Goal: Task Accomplishment & Management: Manage account settings

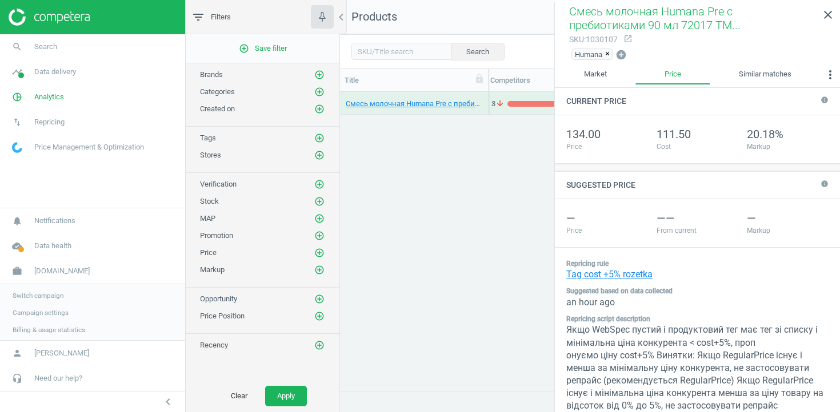
scroll to position [165, 0]
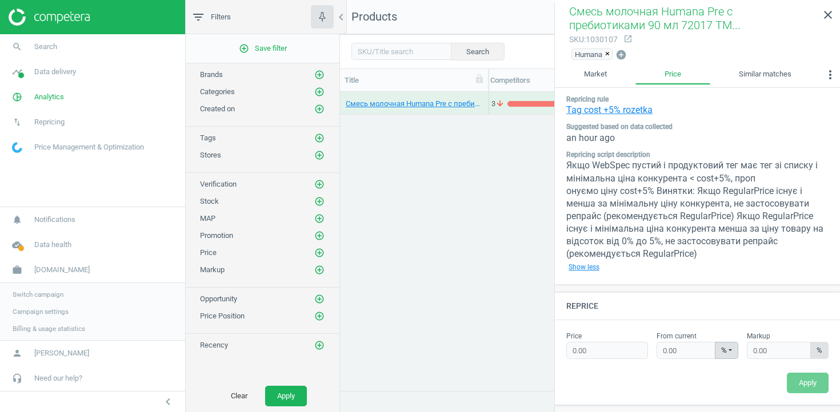
click at [35, 289] on link "Switch campaign" at bounding box center [92, 294] width 185 height 17
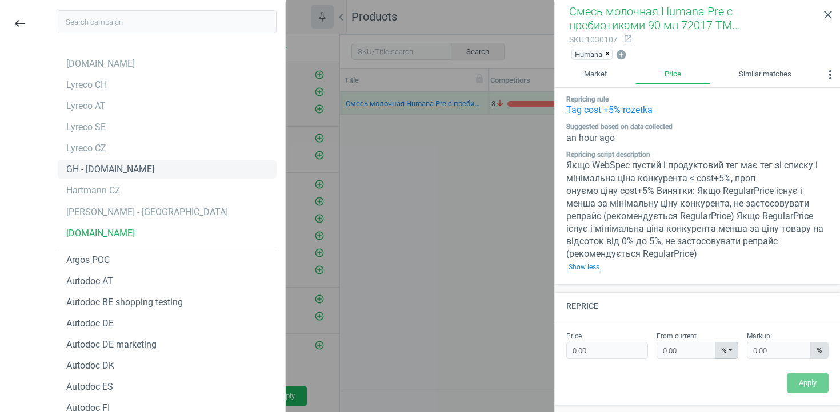
type input "e"
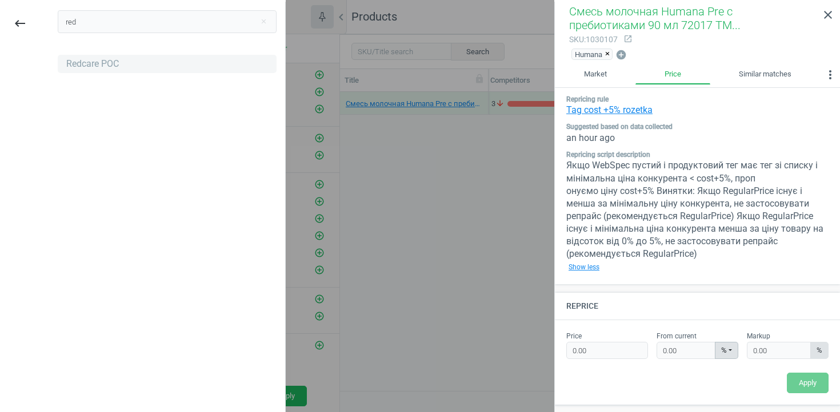
click at [99, 67] on div "Redcare POC" at bounding box center [92, 64] width 53 height 13
click at [102, 10] on div "red close" at bounding box center [167, 25] width 236 height 47
click at [102, 14] on input "red" at bounding box center [167, 21] width 219 height 23
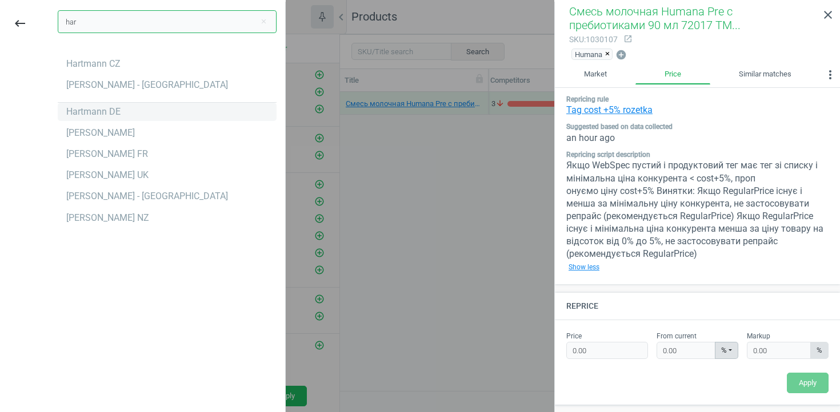
type input "har"
click at [118, 119] on div "Hartmann DE" at bounding box center [167, 112] width 219 height 18
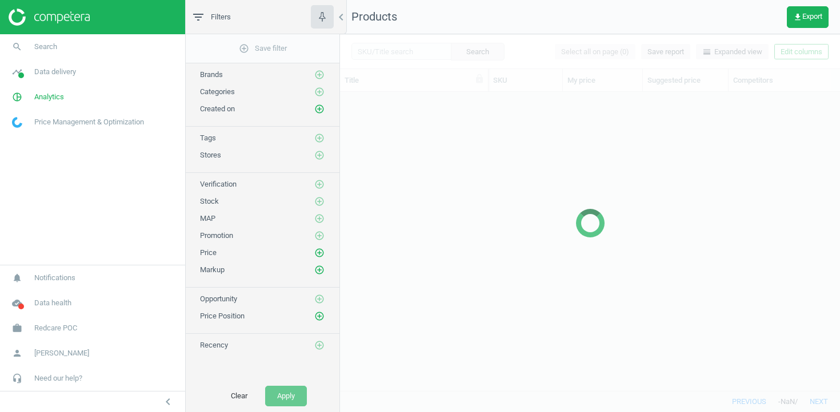
scroll to position [299, 500]
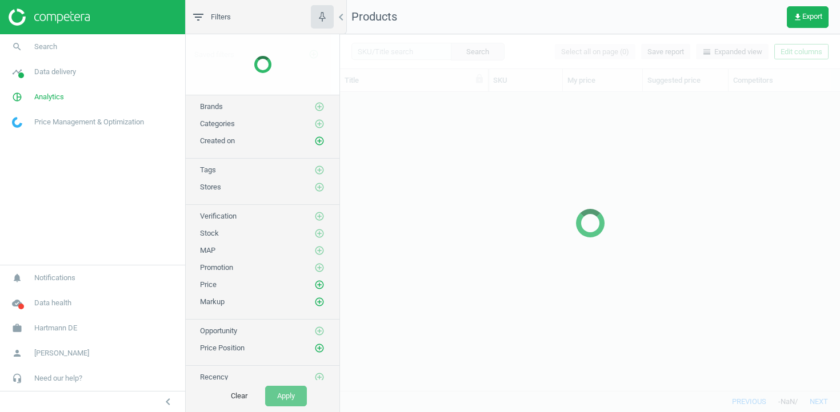
scroll to position [299, 500]
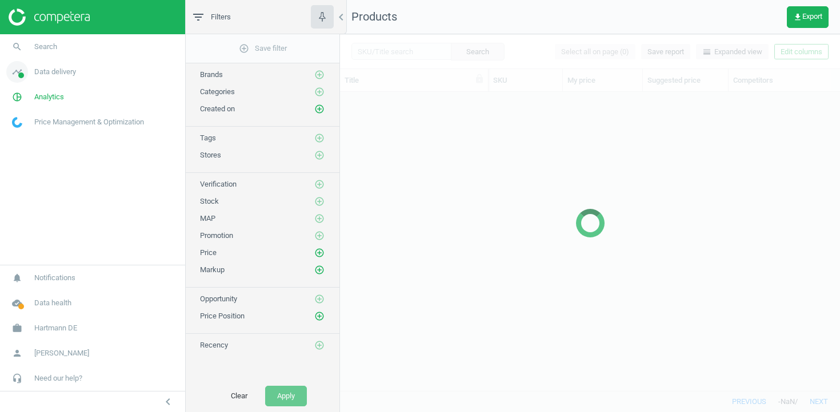
click at [75, 73] on span "Data delivery" at bounding box center [55, 72] width 42 height 10
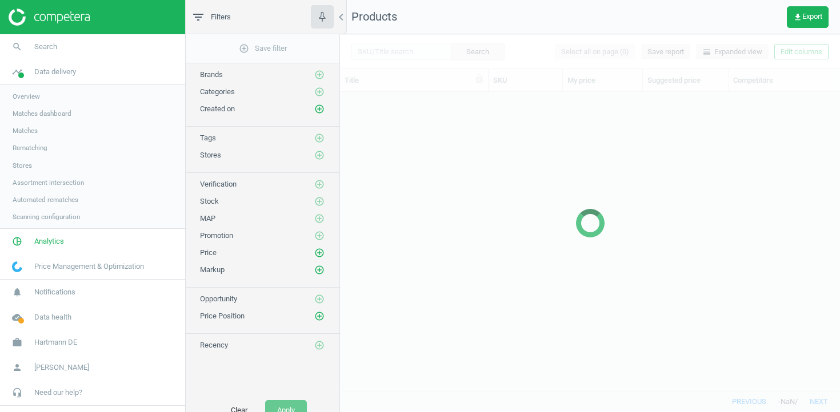
click at [22, 165] on span "Stores" at bounding box center [22, 165] width 19 height 9
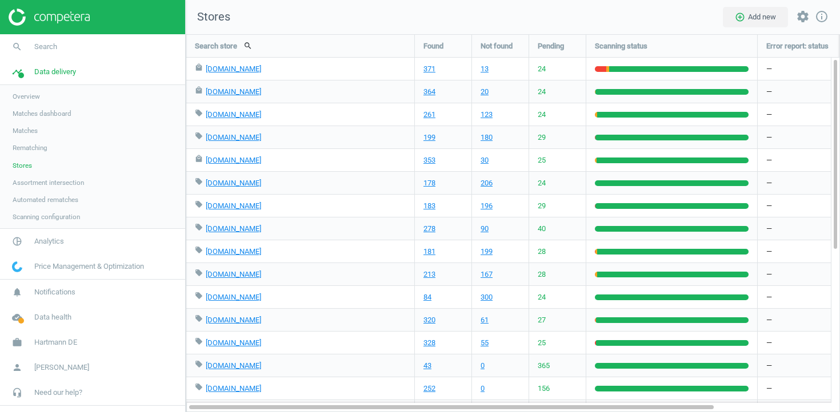
scroll to position [379, 655]
click at [245, 162] on link "shop-apotheke.com" at bounding box center [233, 160] width 55 height 9
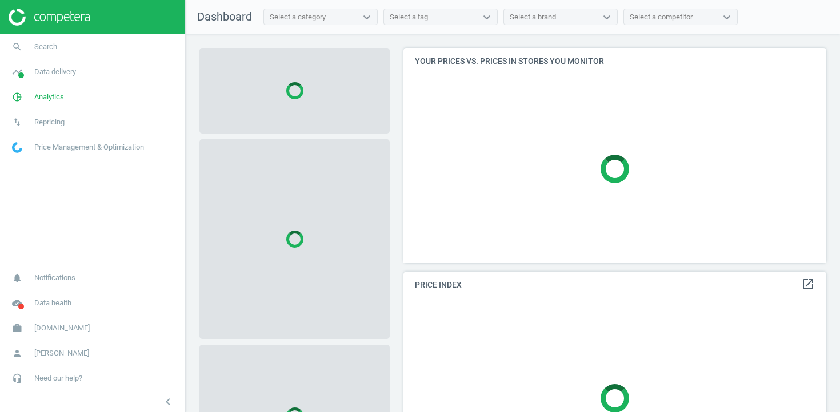
scroll to position [216, 423]
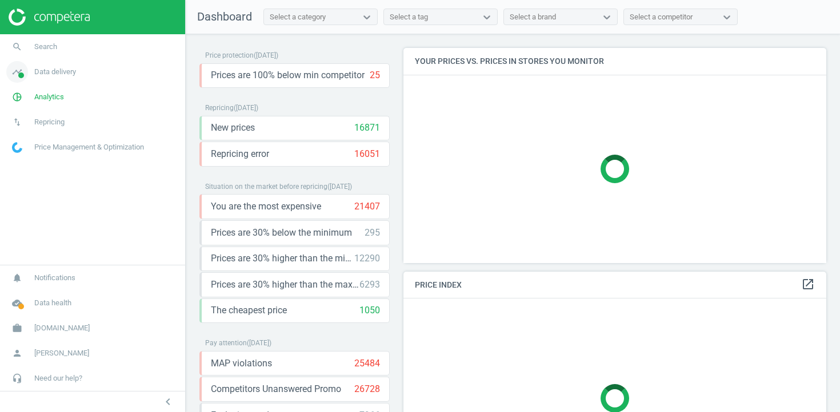
click at [50, 74] on span "Data delivery" at bounding box center [55, 72] width 42 height 10
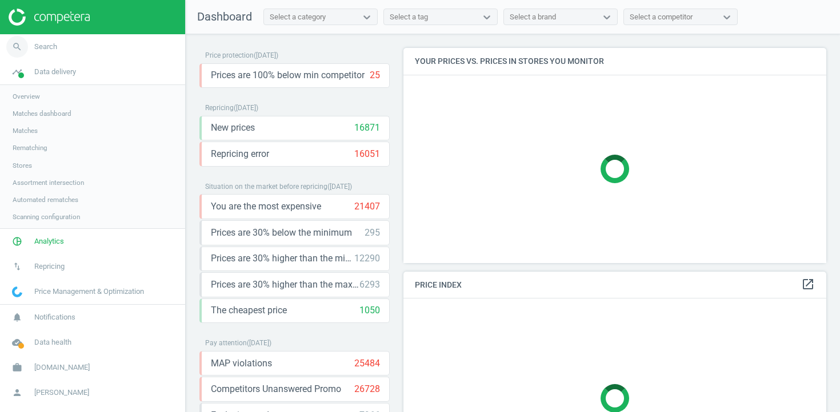
click at [46, 49] on span "Search" at bounding box center [45, 47] width 23 height 10
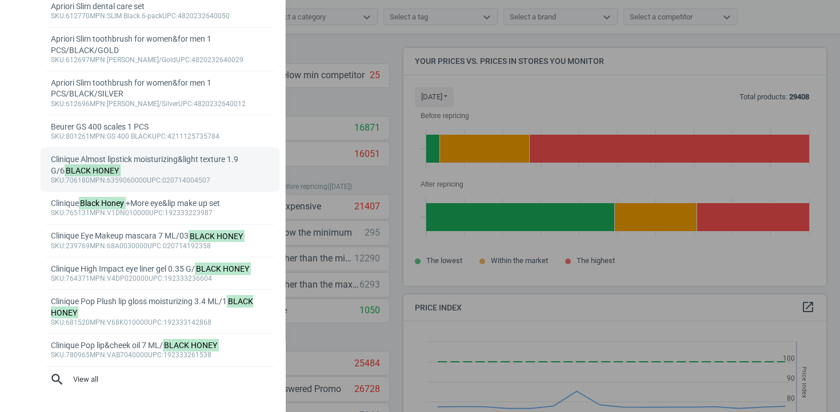
scroll to position [76, 0]
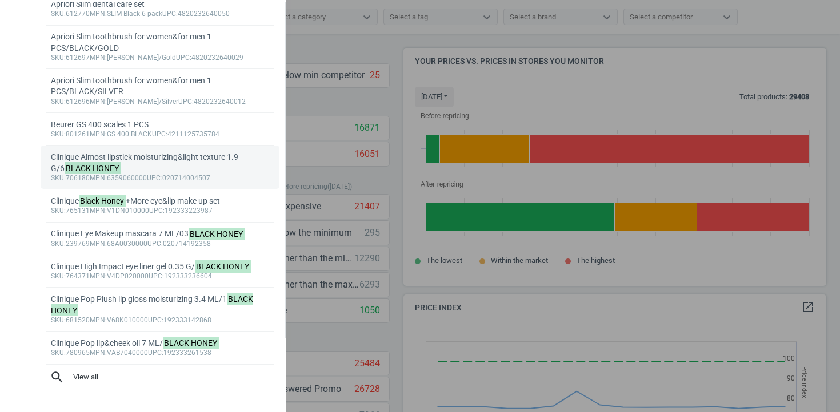
type input "black honey"
click at [157, 167] on div "Clinique Almost lipstick moisturizing&light texture 1.9 G/6 BLACK HONEY" at bounding box center [160, 163] width 219 height 22
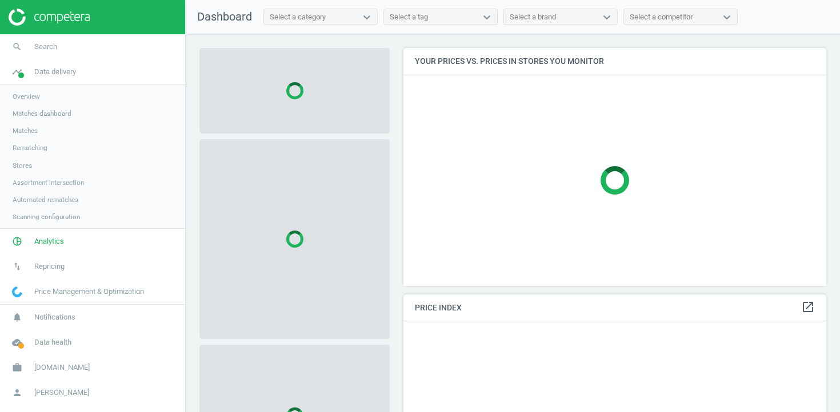
scroll to position [263, 423]
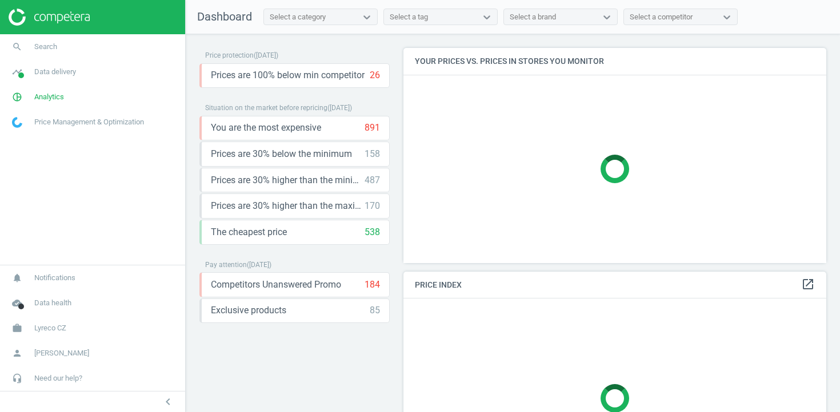
scroll to position [216, 423]
click at [58, 67] on span "Data delivery" at bounding box center [55, 72] width 42 height 10
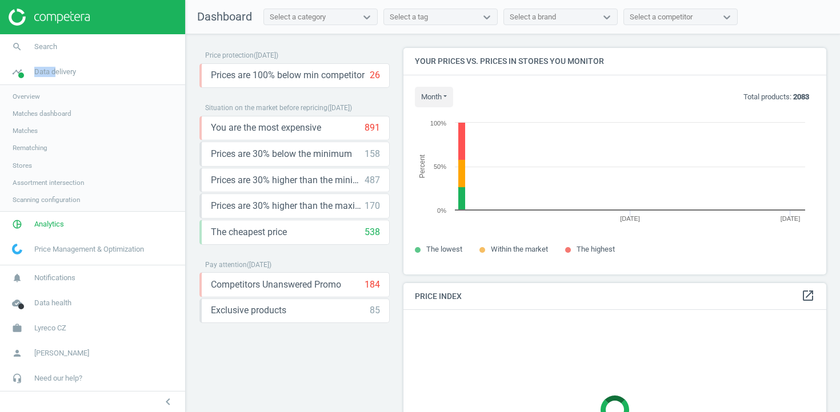
scroll to position [227, 423]
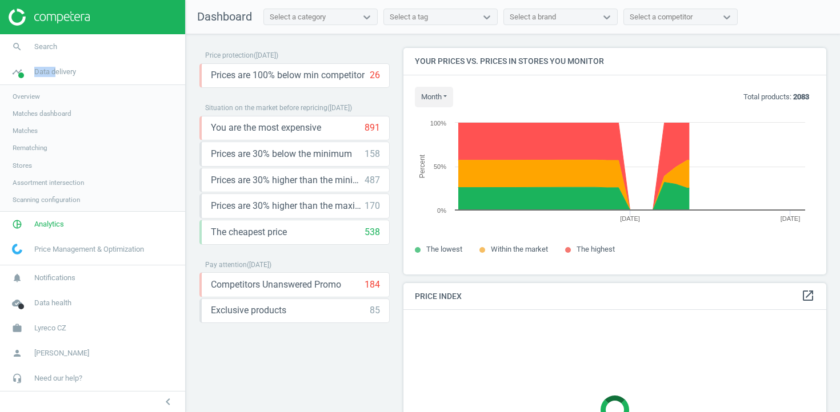
click at [29, 165] on span "Stores" at bounding box center [22, 165] width 19 height 9
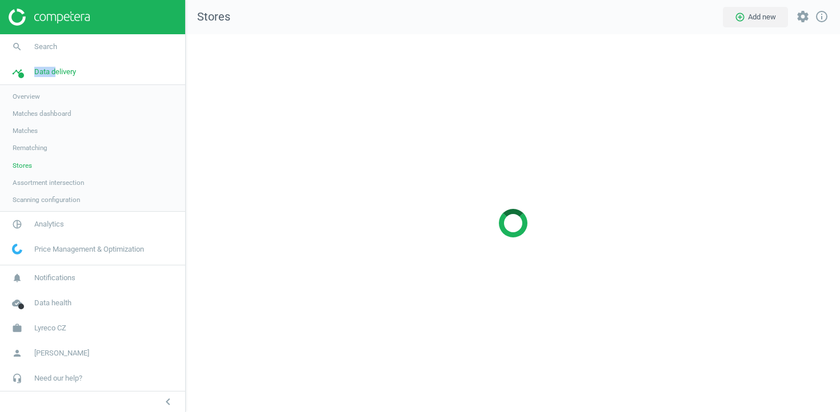
scroll to position [379, 655]
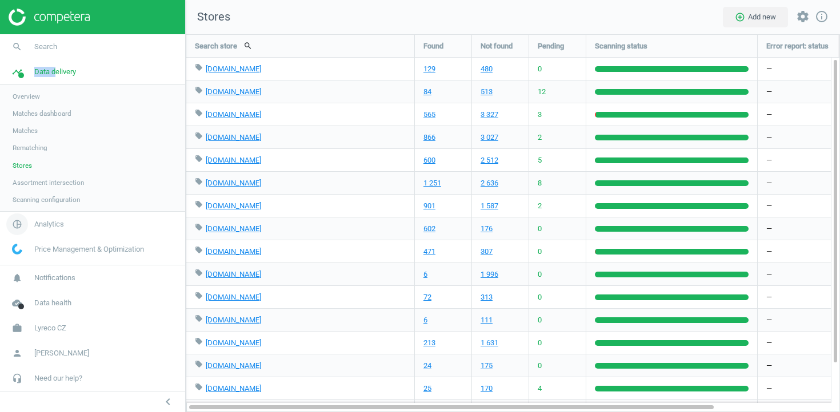
click at [51, 226] on span "Analytics" at bounding box center [49, 224] width 30 height 10
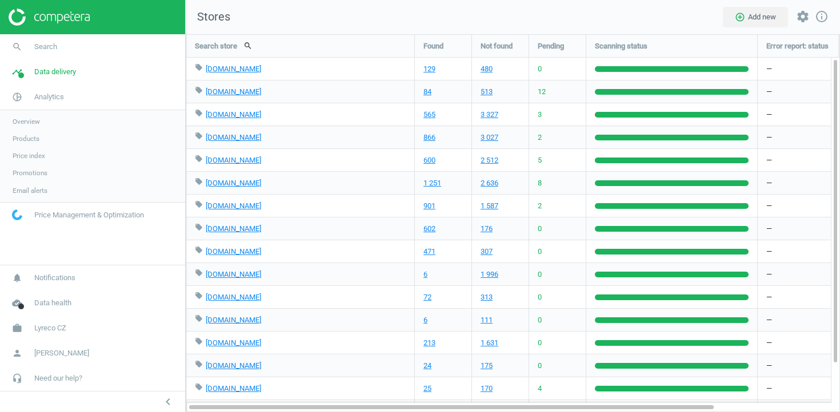
click at [26, 141] on span "Products" at bounding box center [26, 138] width 27 height 9
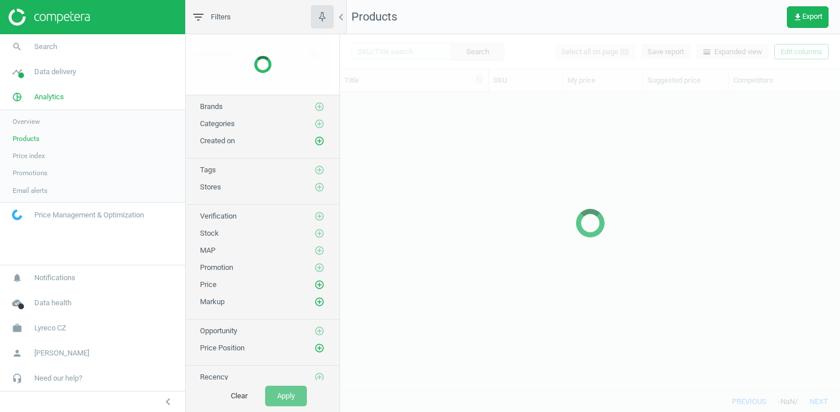
scroll to position [299, 500]
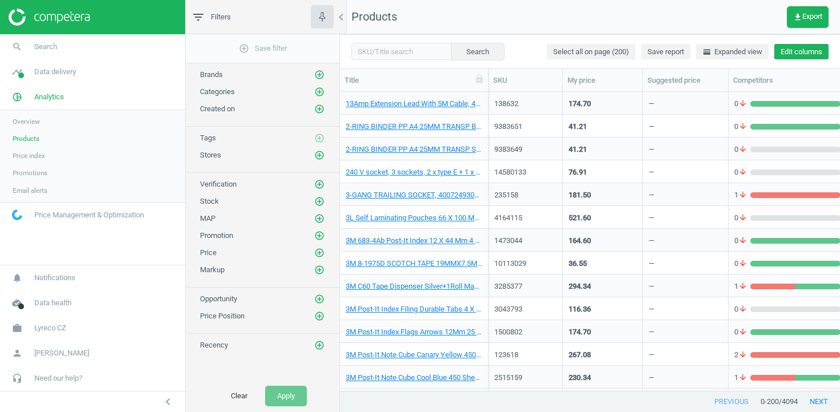
click at [790, 54] on button "Edit columns" at bounding box center [801, 52] width 54 height 16
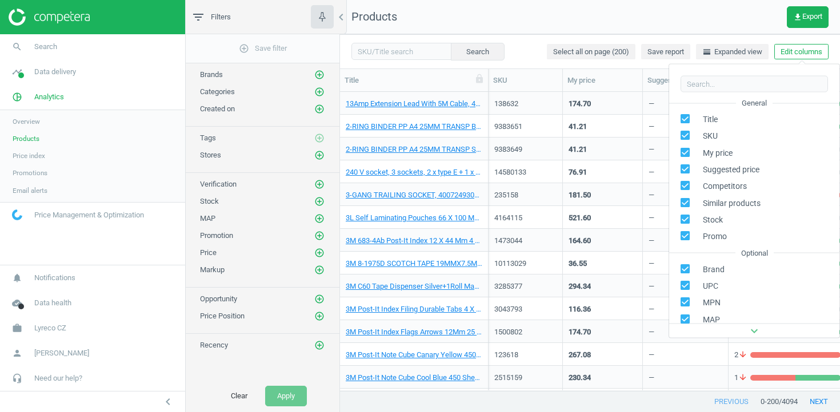
scroll to position [155, 0]
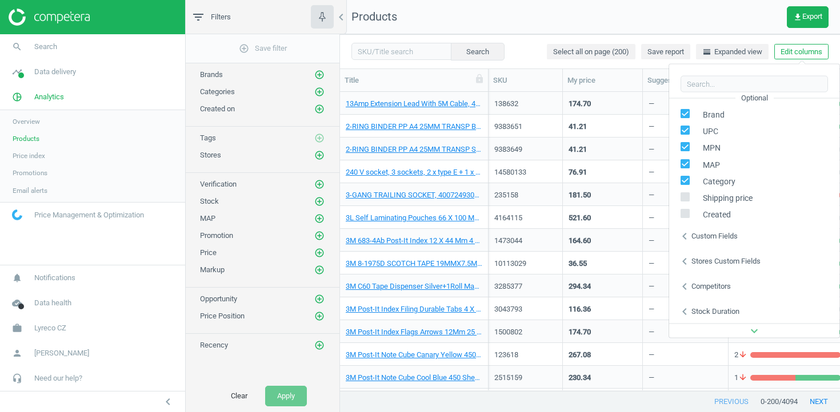
click at [712, 258] on div "Stores custom fields" at bounding box center [725, 261] width 69 height 10
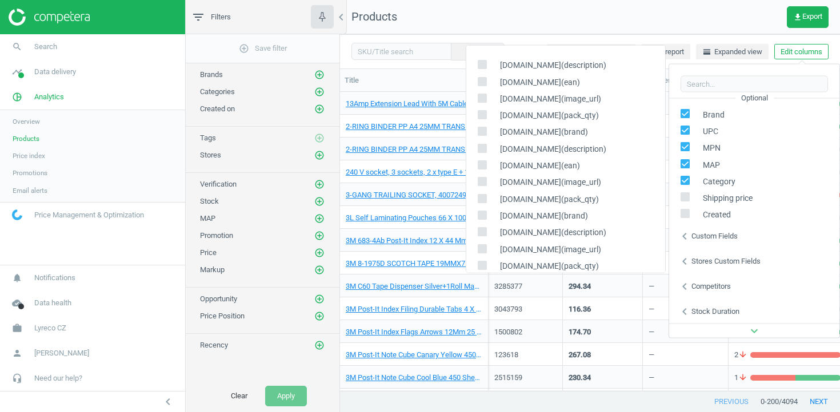
click at [479, 66] on input "checkbox" at bounding box center [481, 64] width 7 height 7
checkbox input "true"
click at [479, 79] on input "checkbox" at bounding box center [481, 81] width 7 height 7
checkbox input "true"
click at [479, 96] on input "checkbox" at bounding box center [481, 97] width 7 height 7
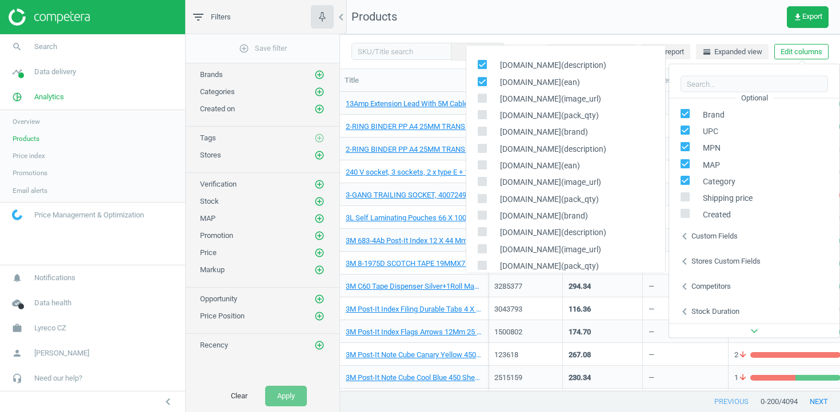
checkbox input "true"
click at [479, 110] on icon at bounding box center [482, 114] width 9 height 9
click at [479, 111] on input "checkbox" at bounding box center [481, 114] width 7 height 7
checkbox input "true"
click at [438, 72] on div "Title" at bounding box center [414, 80] width 149 height 22
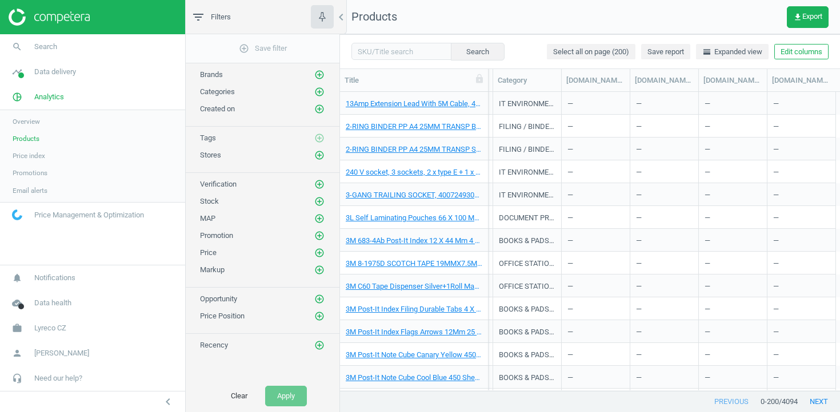
scroll to position [0, 938]
click at [792, 53] on button "Edit columns" at bounding box center [801, 52] width 54 height 16
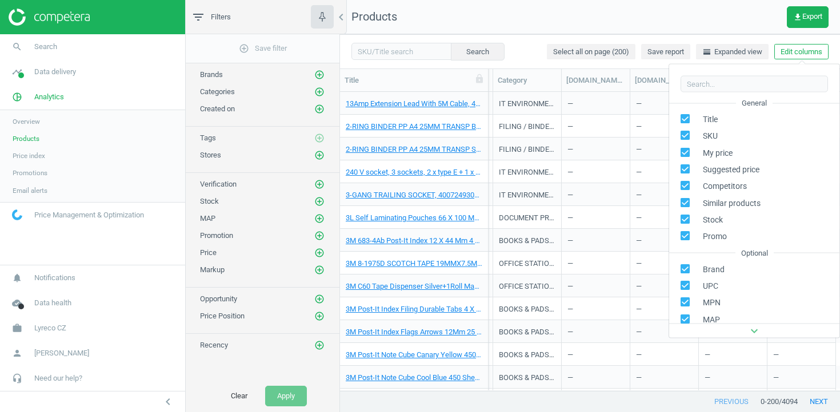
scroll to position [155, 0]
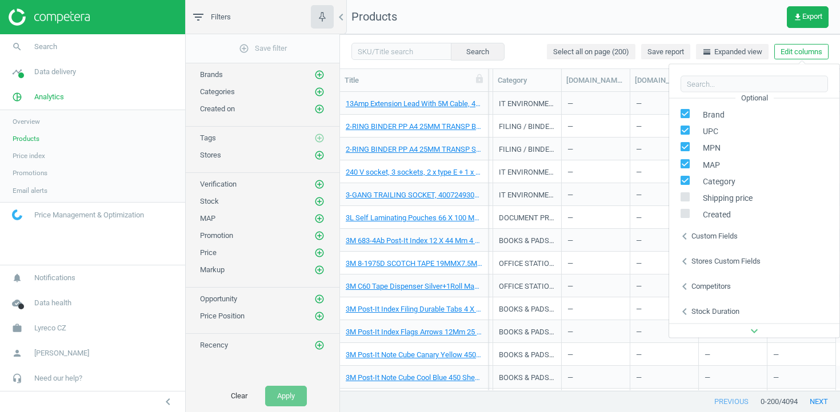
click at [687, 266] on icon "chevron_left" at bounding box center [684, 261] width 14 height 14
